Goal: Task Accomplishment & Management: Manage account settings

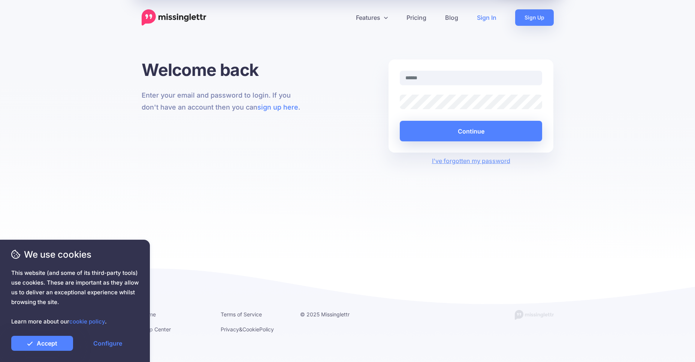
type input "**********"
click at [461, 130] on button "Continue" at bounding box center [471, 131] width 143 height 21
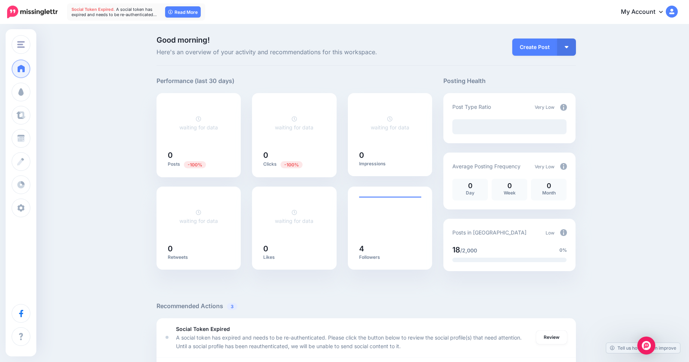
click at [649, 12] on link "My Account" at bounding box center [645, 12] width 64 height 18
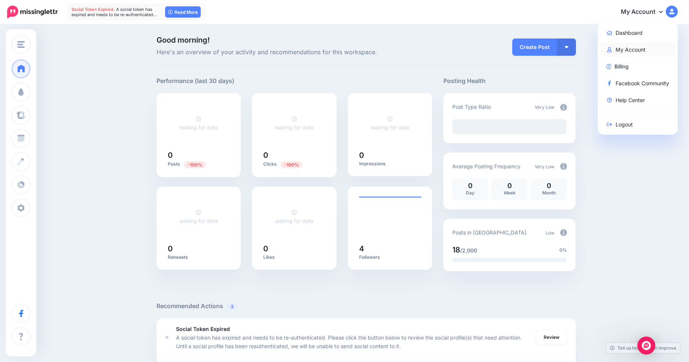
click at [653, 54] on link "My Account" at bounding box center [638, 49] width 75 height 15
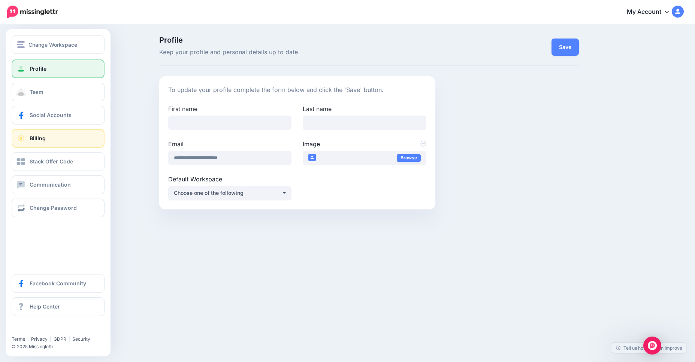
click at [55, 144] on link "Billing" at bounding box center [58, 138] width 93 height 19
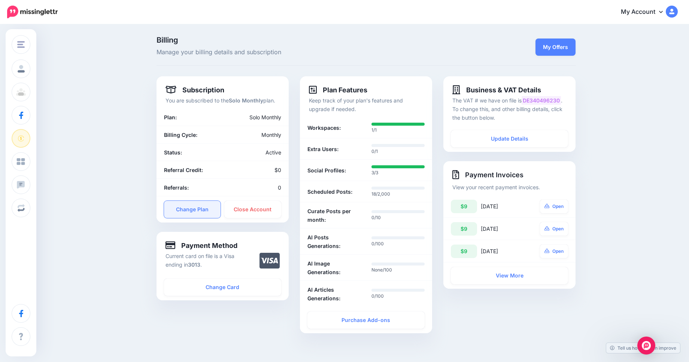
click at [206, 213] on link "Change Plan" at bounding box center [192, 209] width 57 height 17
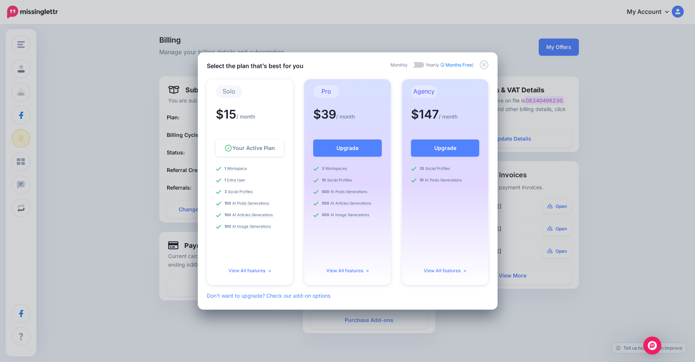
click at [331, 26] on div "Select the plan that’s best for you Monthly Yearly ( 2 Months Free ) Solo $15 /…" at bounding box center [347, 181] width 695 height 362
click at [483, 63] on icon "Close" at bounding box center [483, 64] width 9 height 9
